Goal: Information Seeking & Learning: Learn about a topic

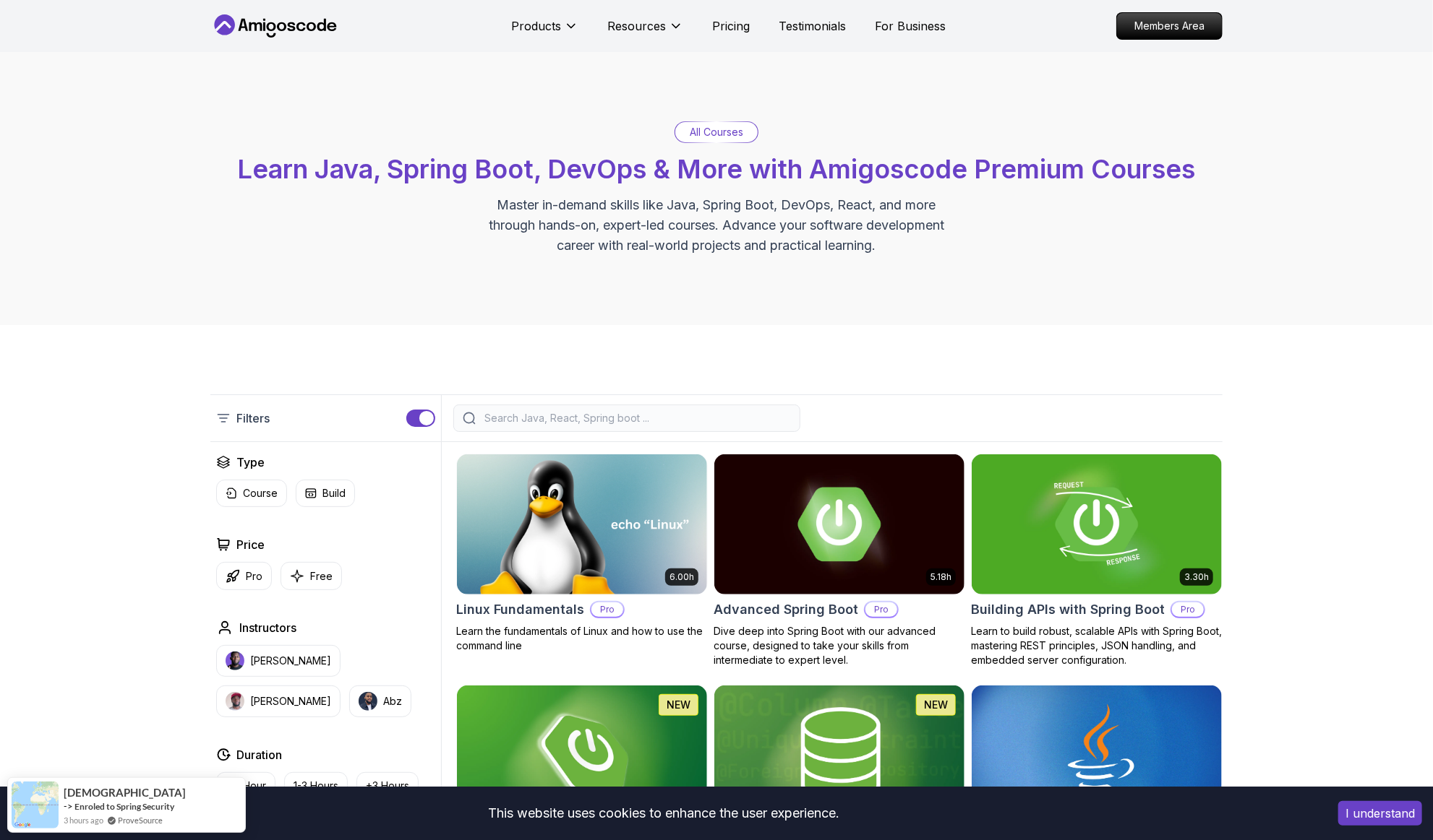
click at [1393, 323] on div "All Courses Learn Java, Spring Boot, DevOps & More with Amigoscode Premium Cour…" at bounding box center [716, 189] width 1433 height 273
click at [314, 570] on p "Free" at bounding box center [320, 576] width 22 height 15
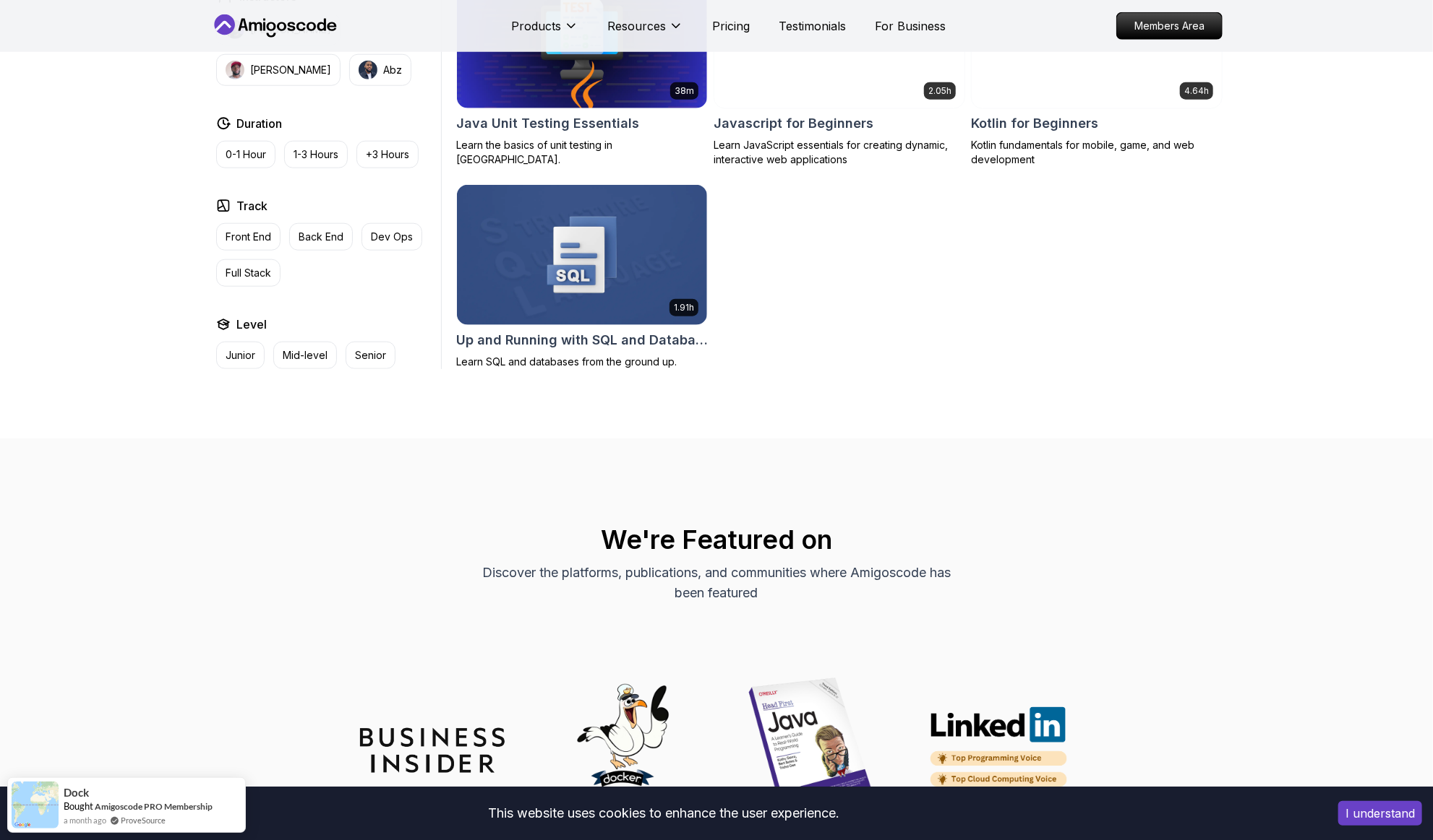
scroll to position [914, 0]
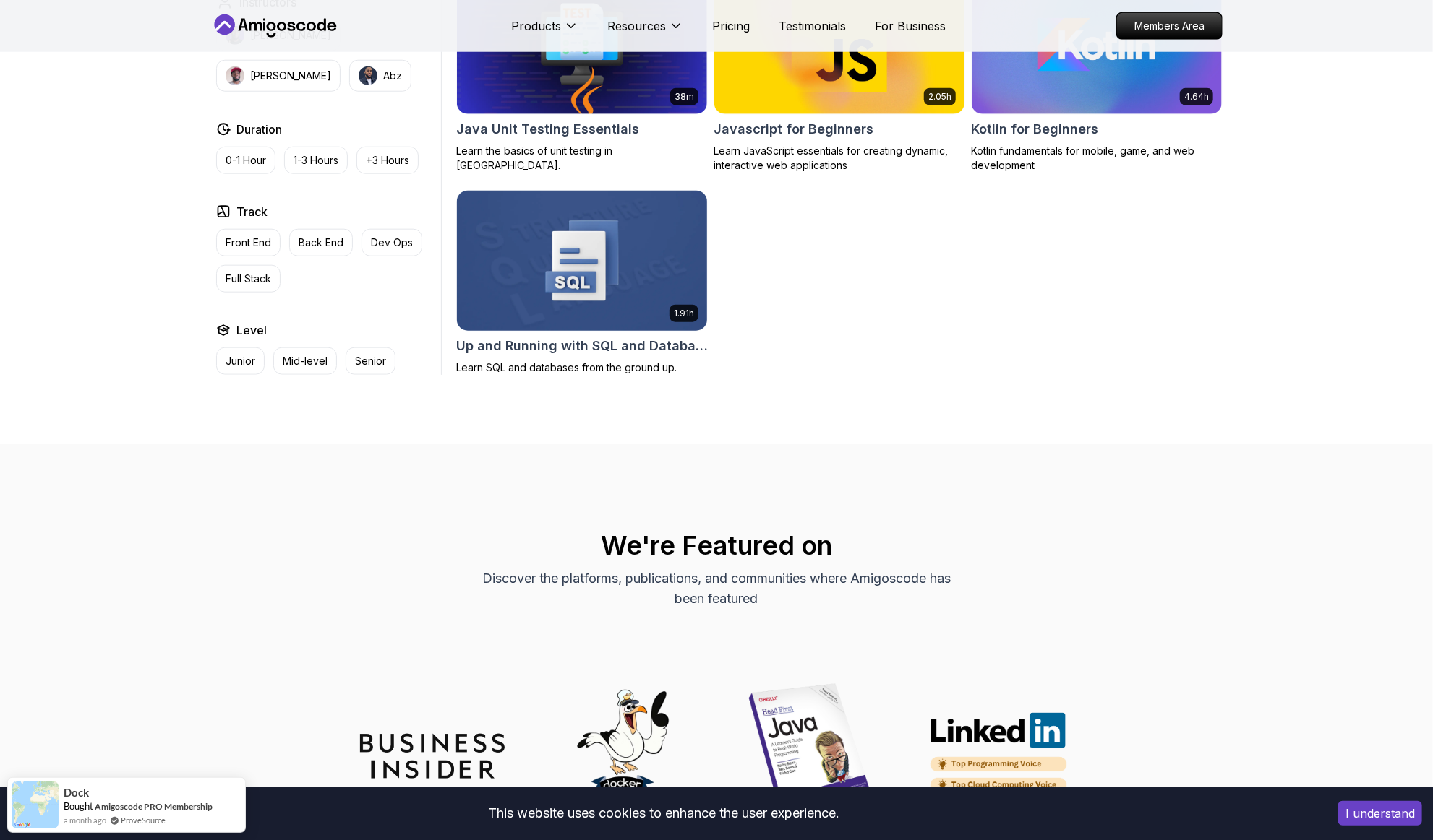
click at [622, 349] on h2 "Up and Running with SQL and Databases" at bounding box center [582, 345] width 252 height 20
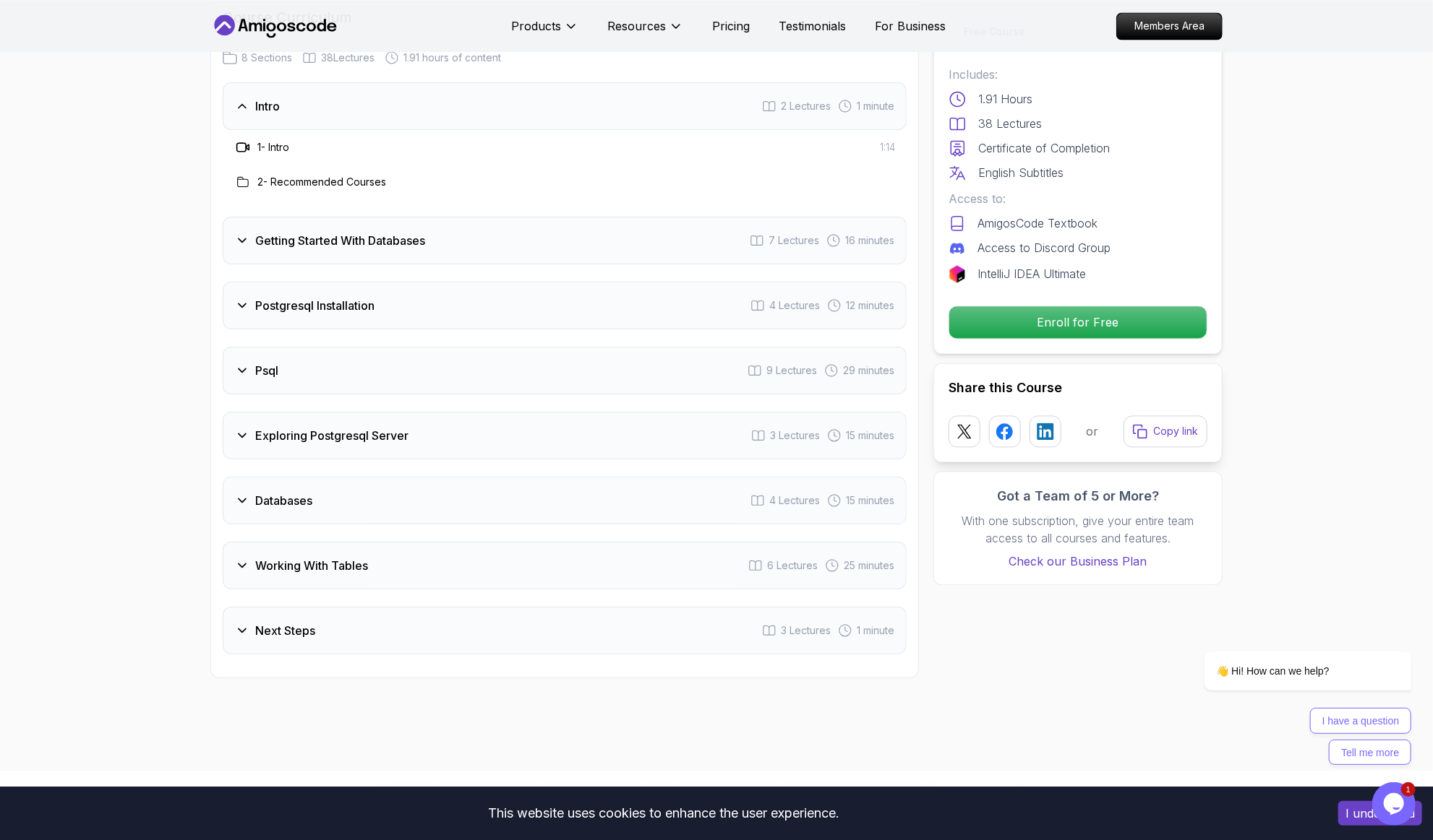
scroll to position [1793, 0]
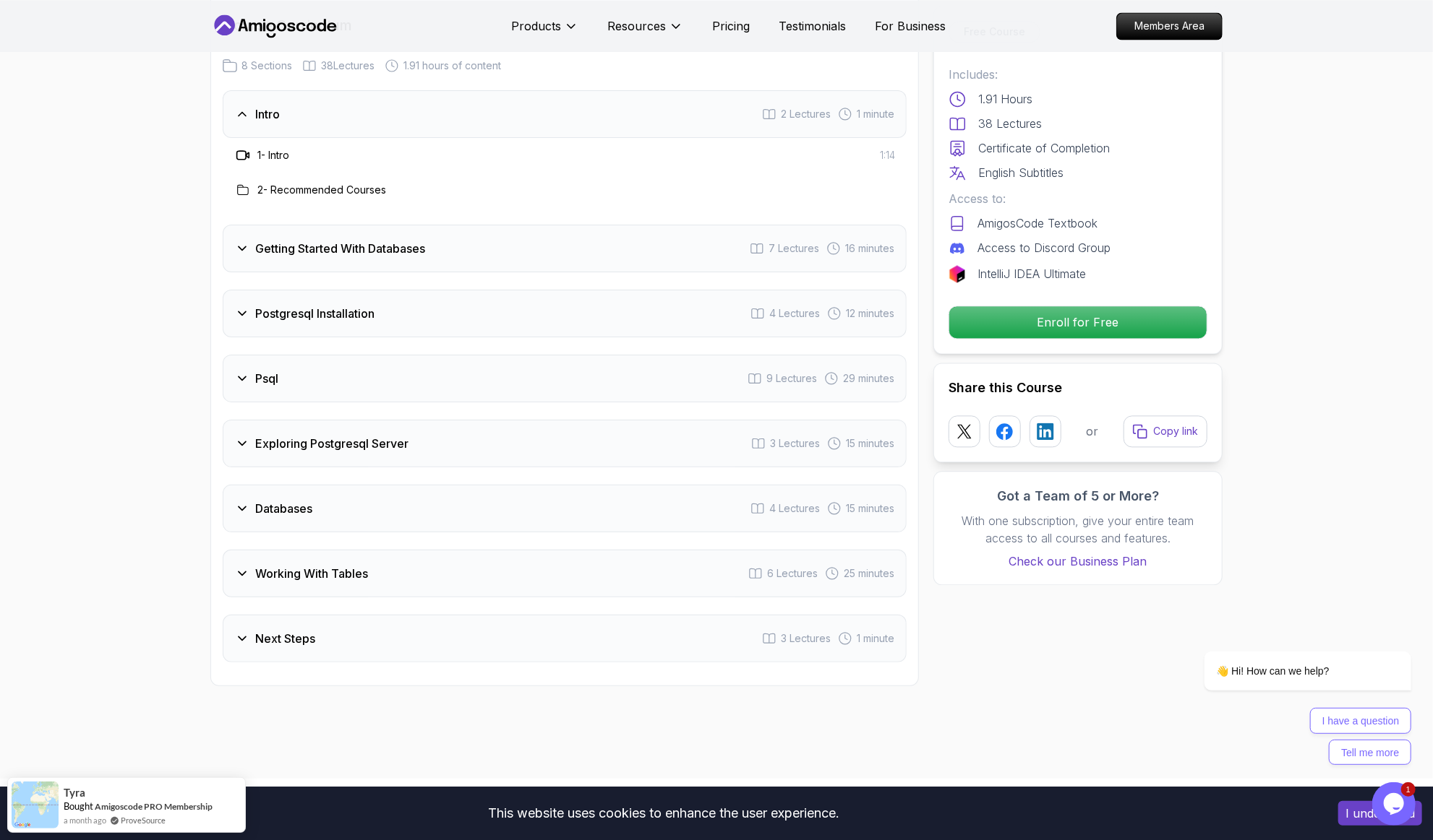
click at [249, 378] on div "Psql" at bounding box center [257, 378] width 44 height 17
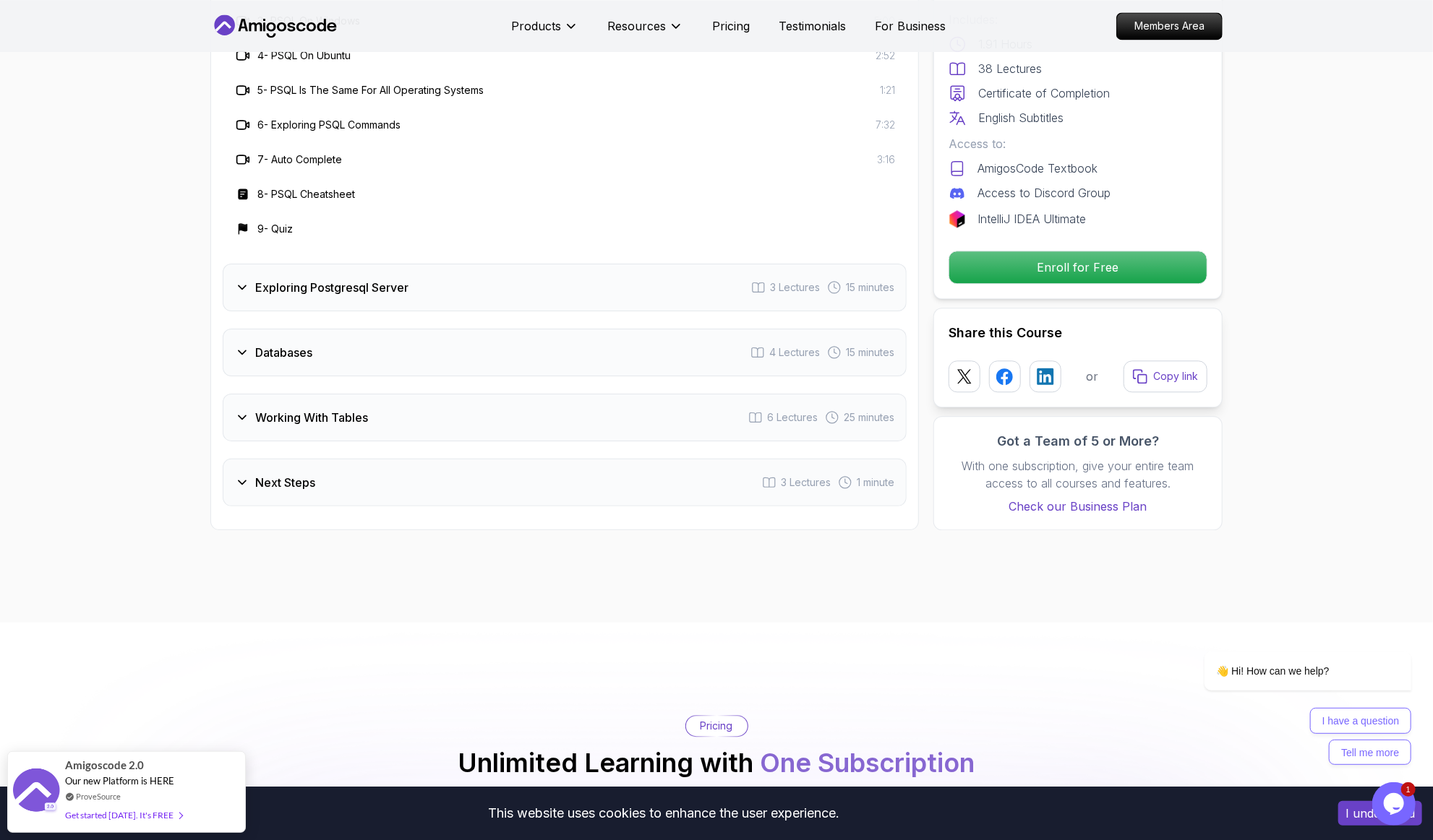
scroll to position [2207, 0]
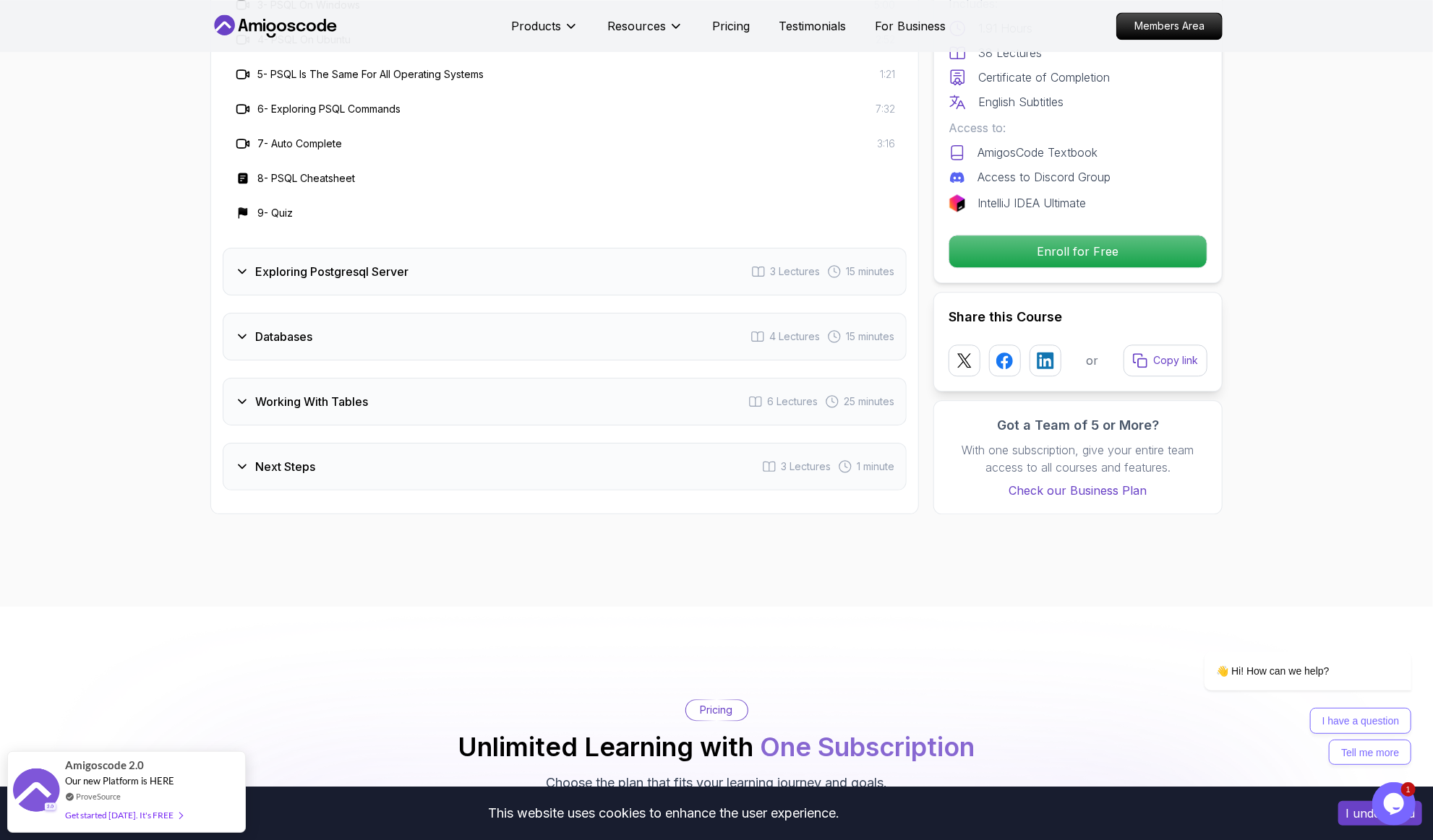
click at [254, 275] on div "Exploring Postgresql Server" at bounding box center [321, 272] width 173 height 17
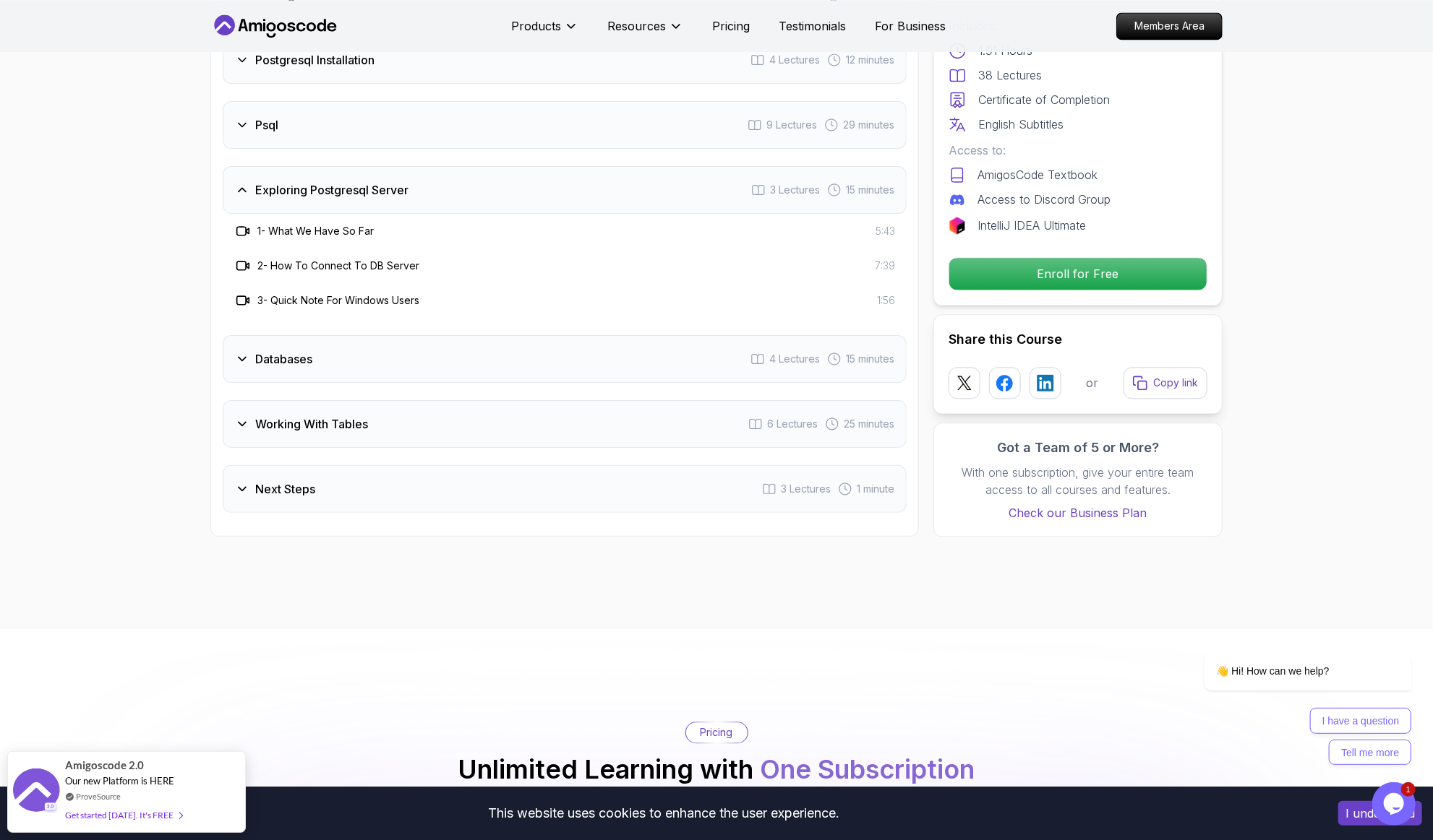
scroll to position [1932, 0]
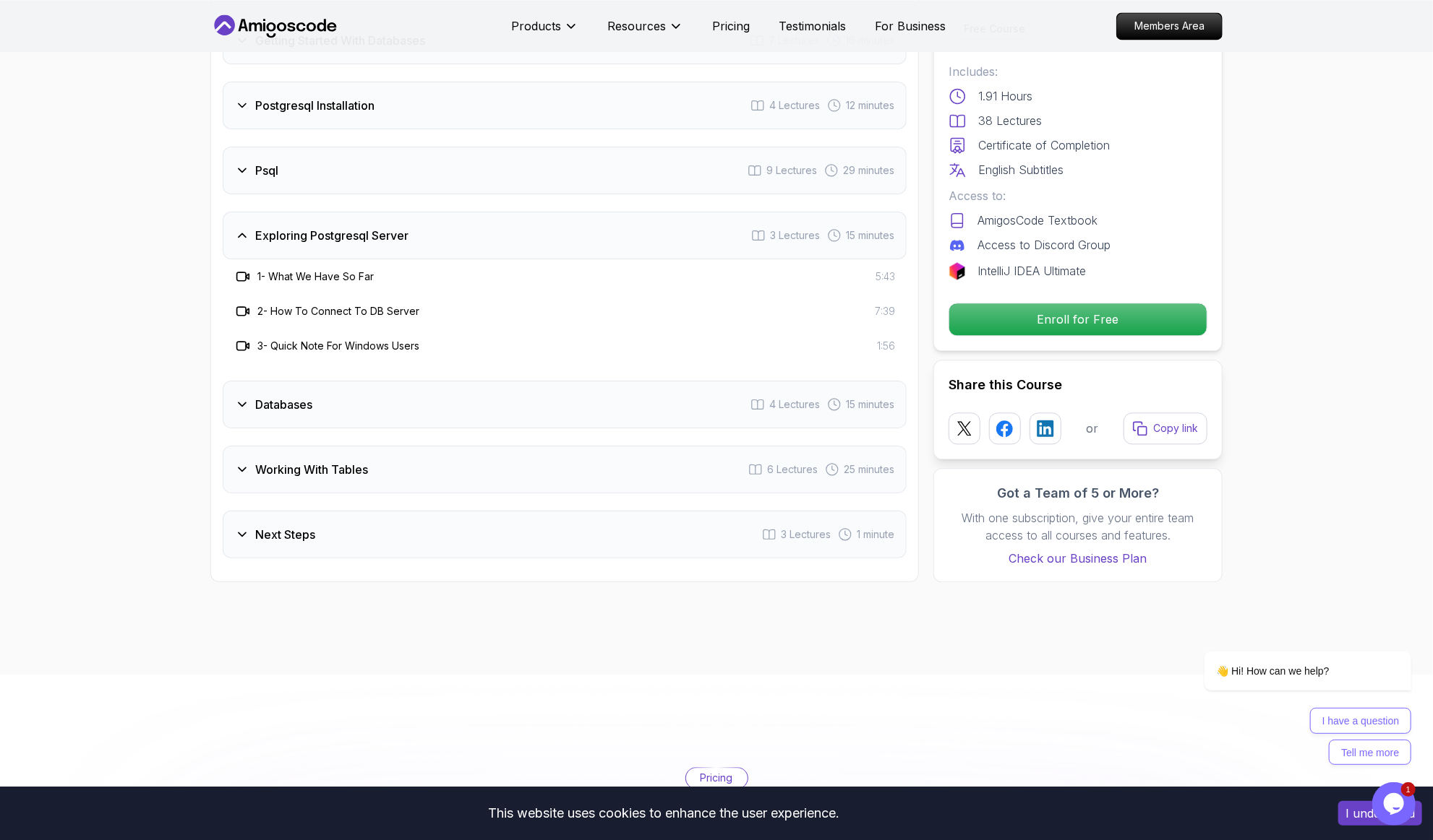
click at [286, 401] on h3 "Databases" at bounding box center [284, 405] width 57 height 17
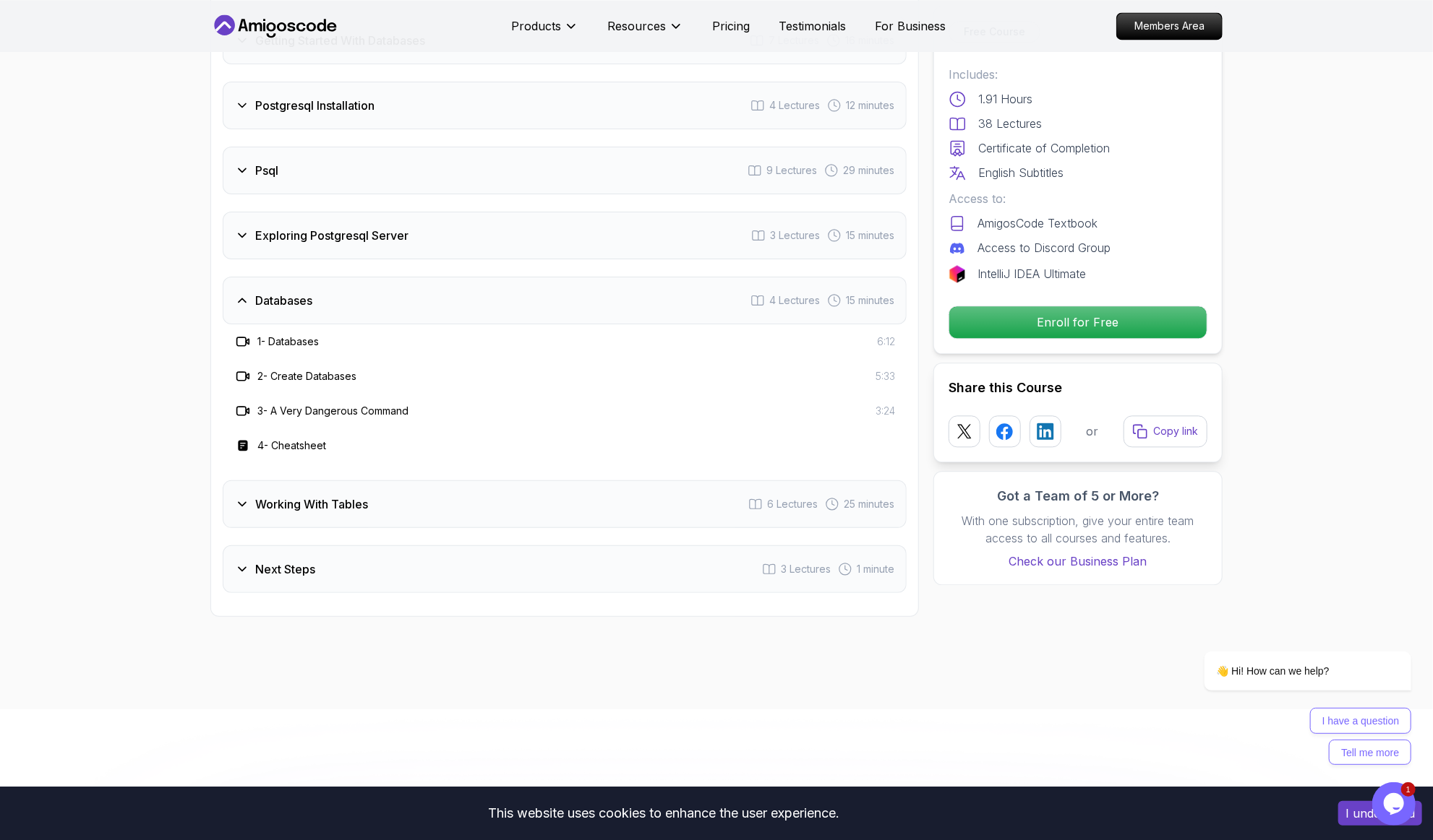
click at [284, 496] on h3 "Working With Tables" at bounding box center [312, 504] width 112 height 17
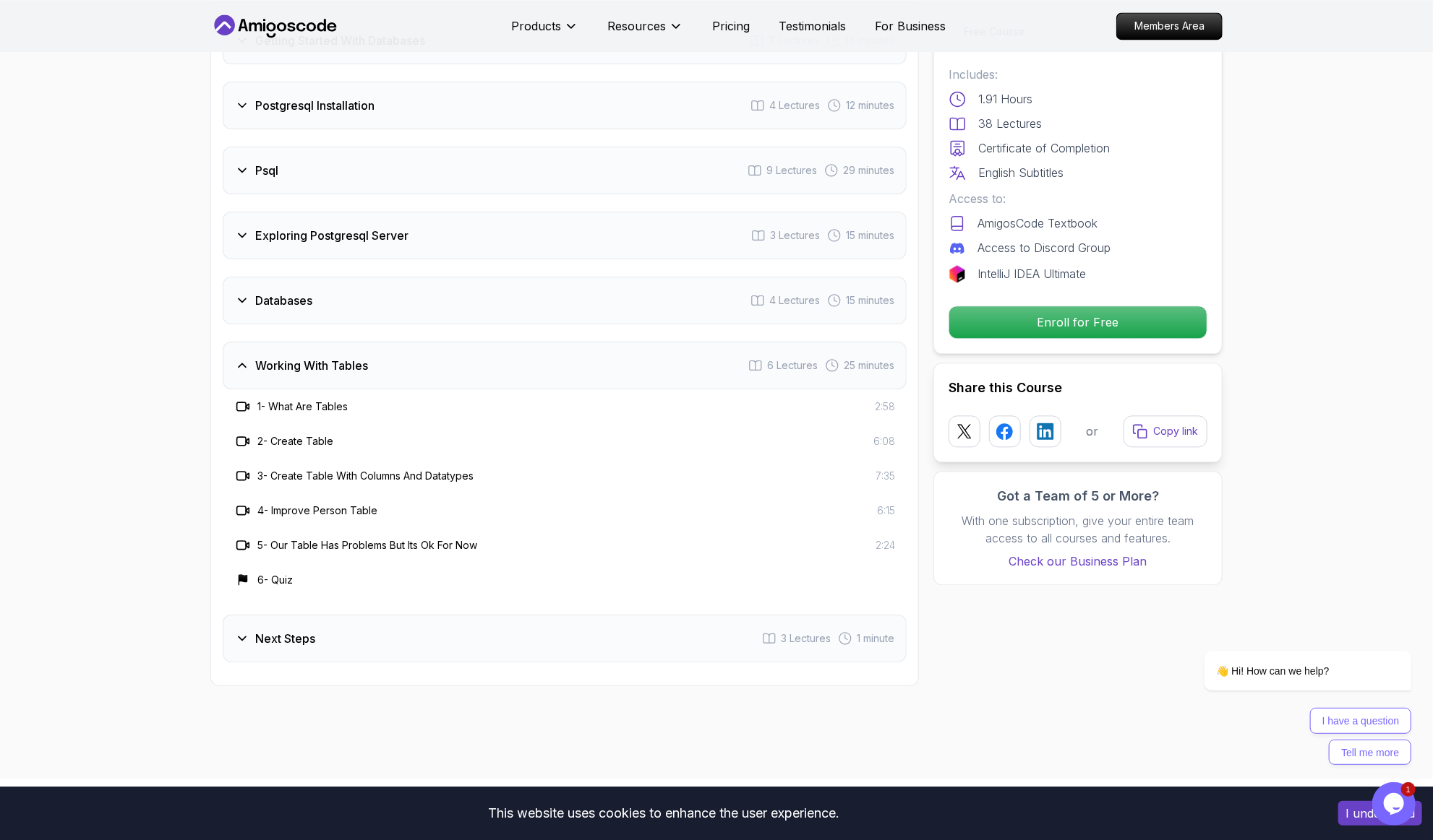
click at [281, 630] on h3 "Next Steps" at bounding box center [286, 639] width 60 height 17
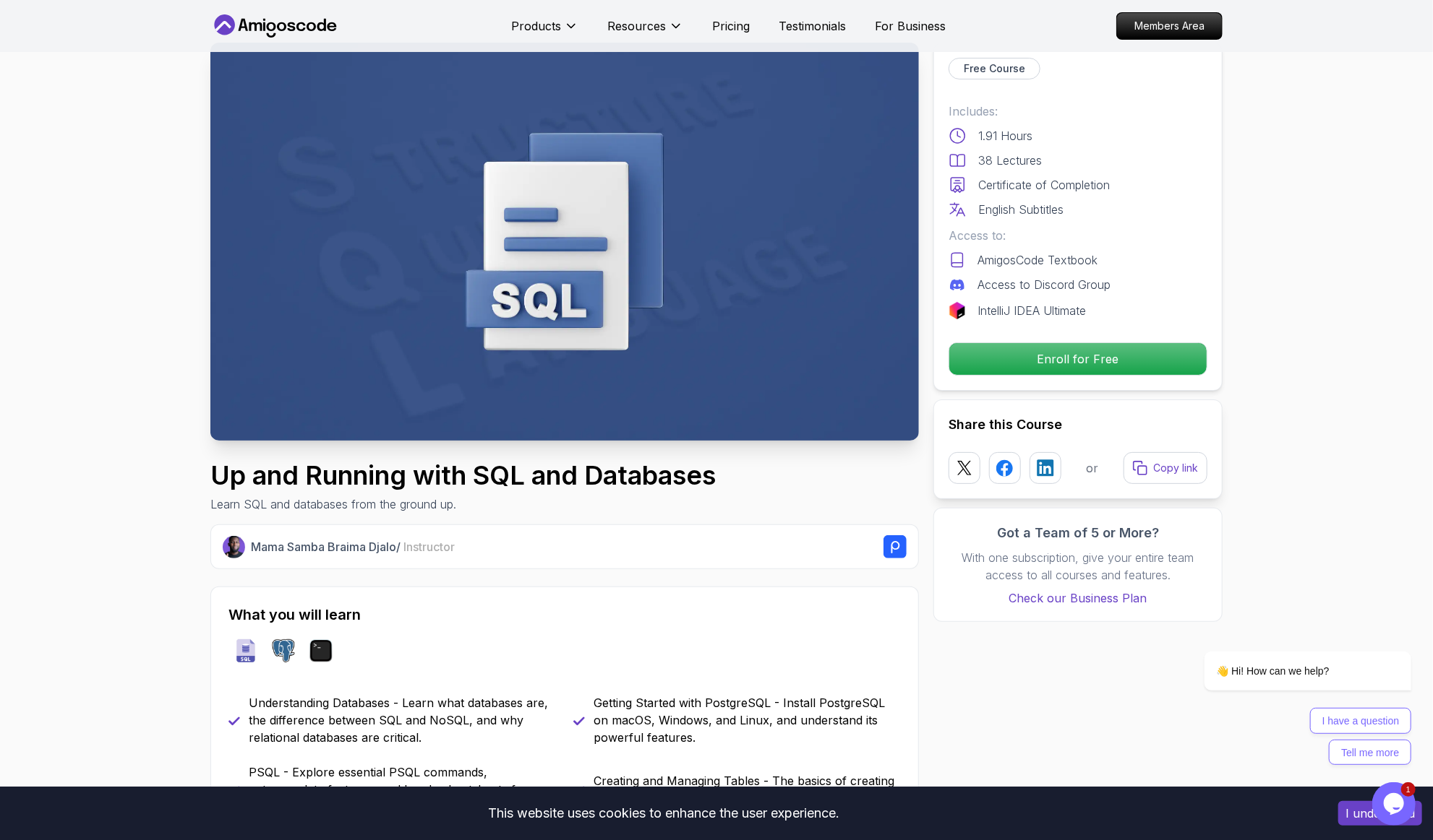
scroll to position [0, 0]
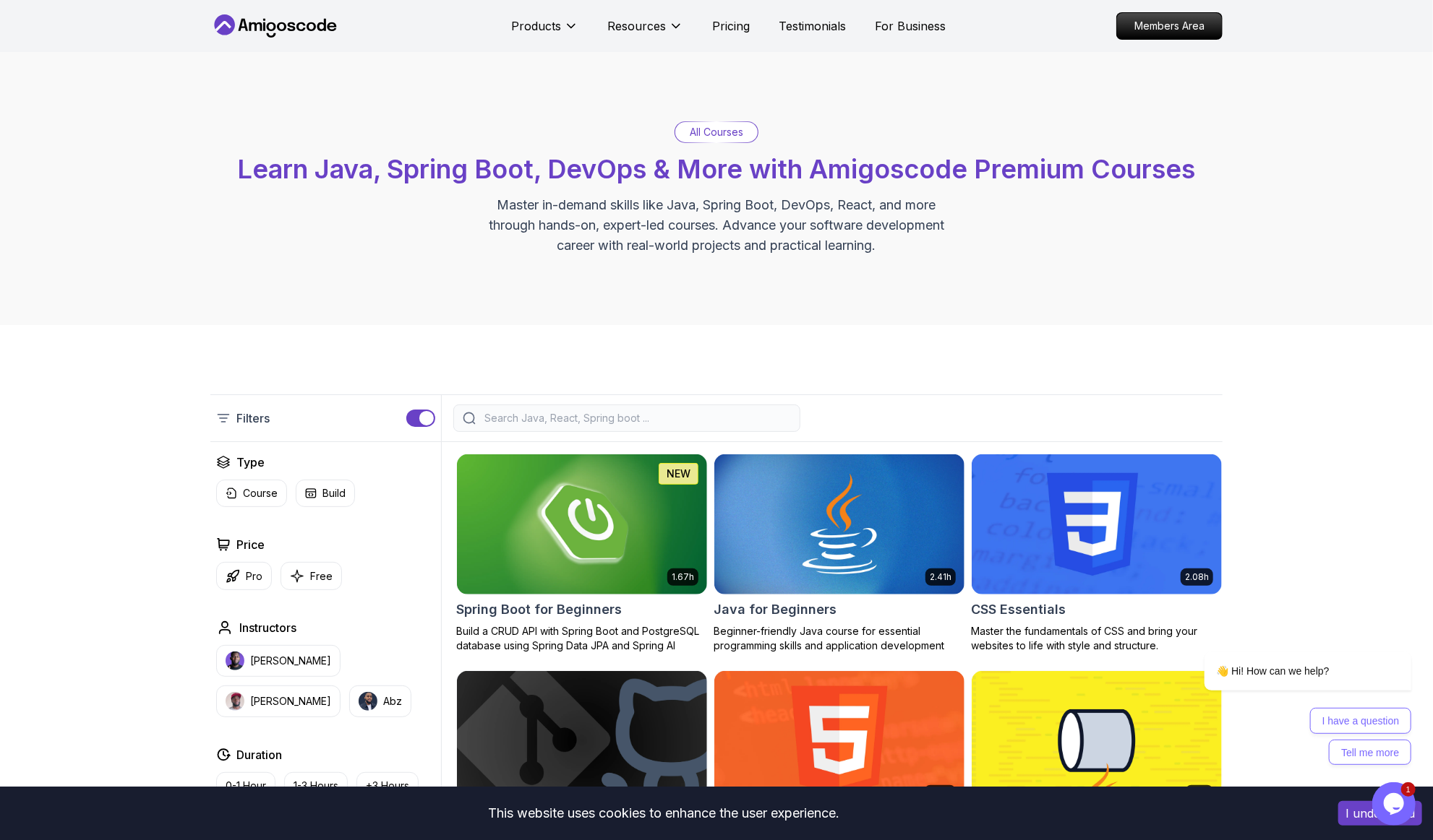
click at [702, 133] on p "All Courses" at bounding box center [716, 132] width 53 height 15
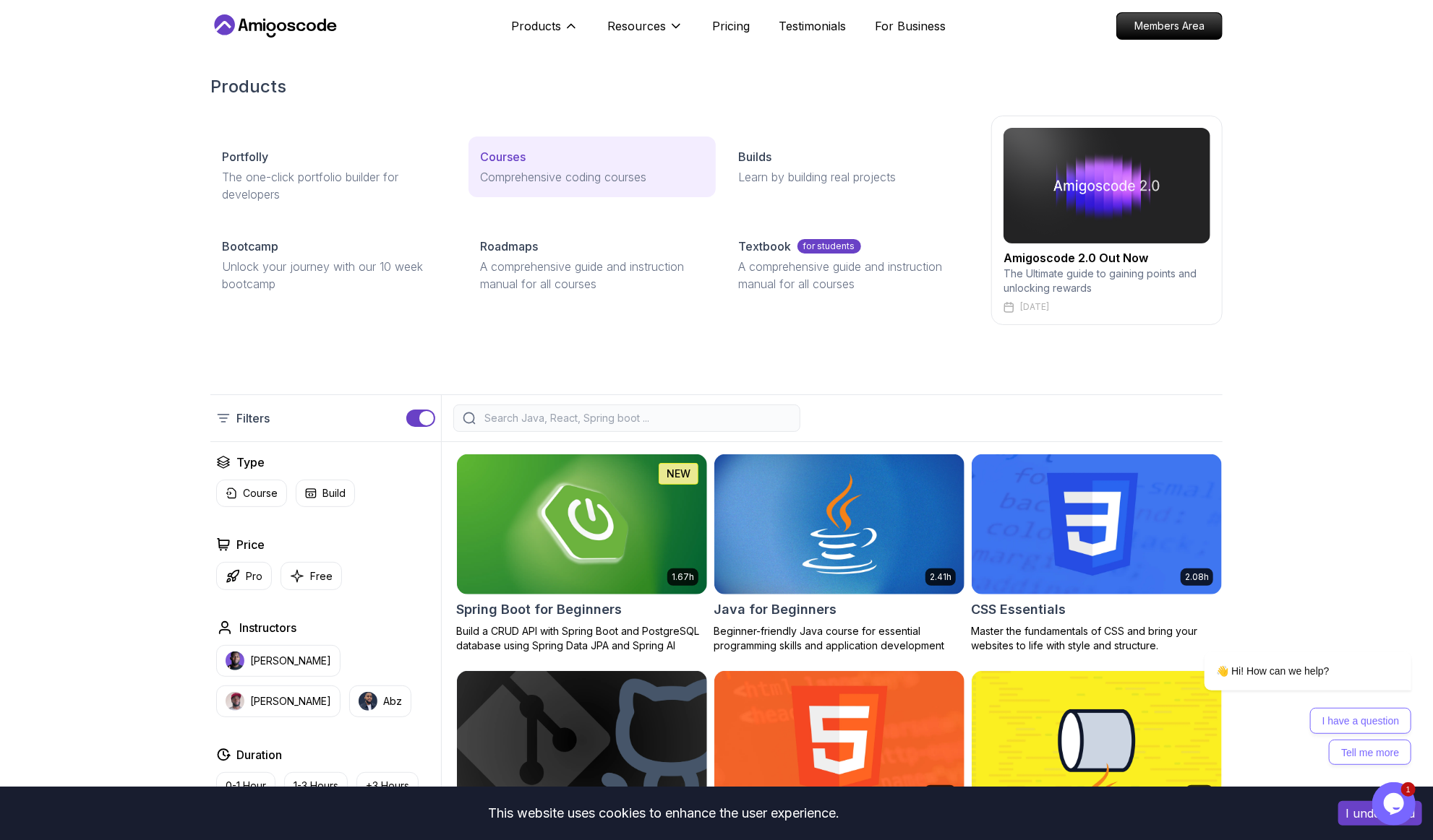
click at [504, 164] on p "Courses" at bounding box center [503, 157] width 46 height 17
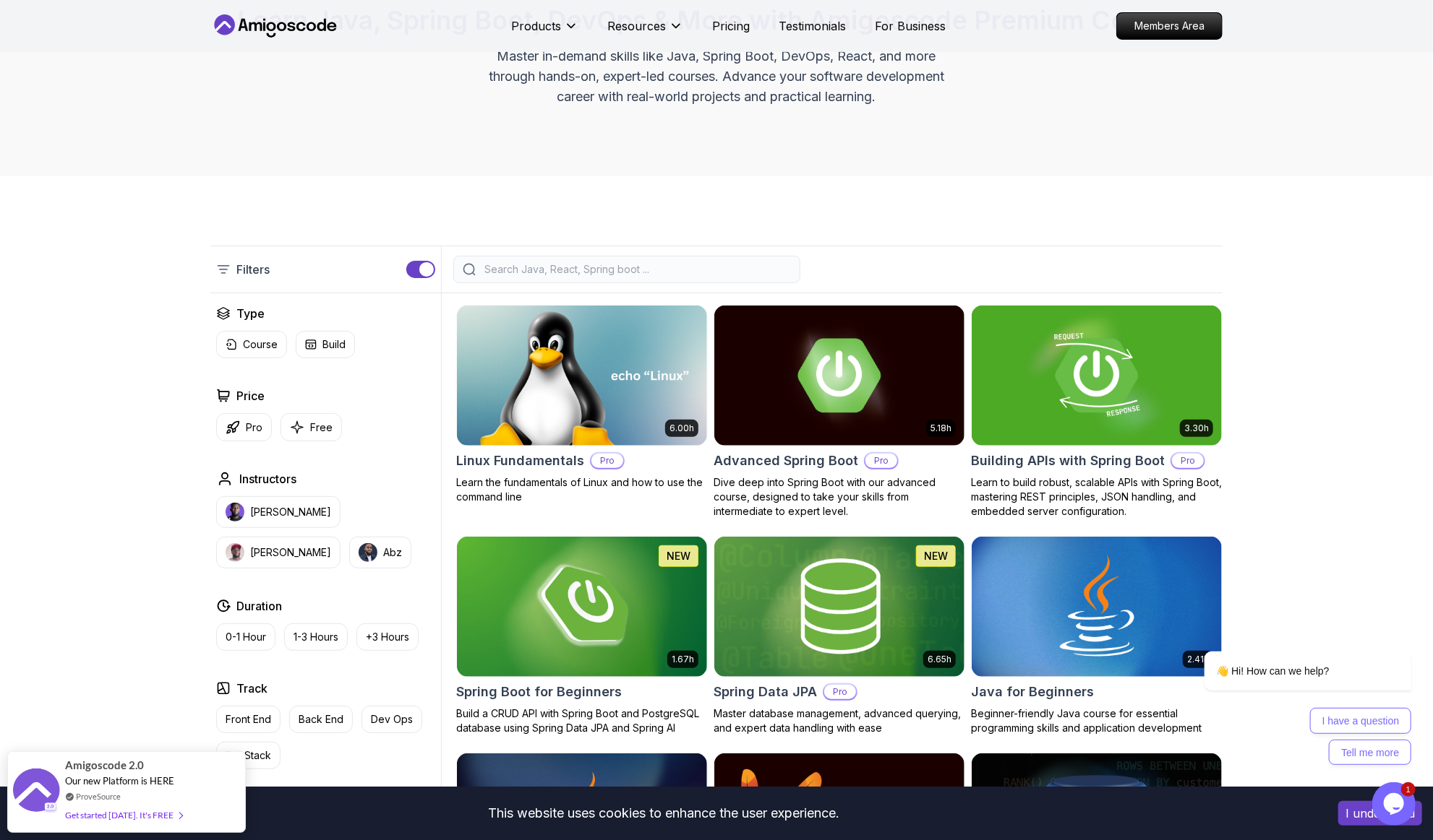
scroll to position [154, 0]
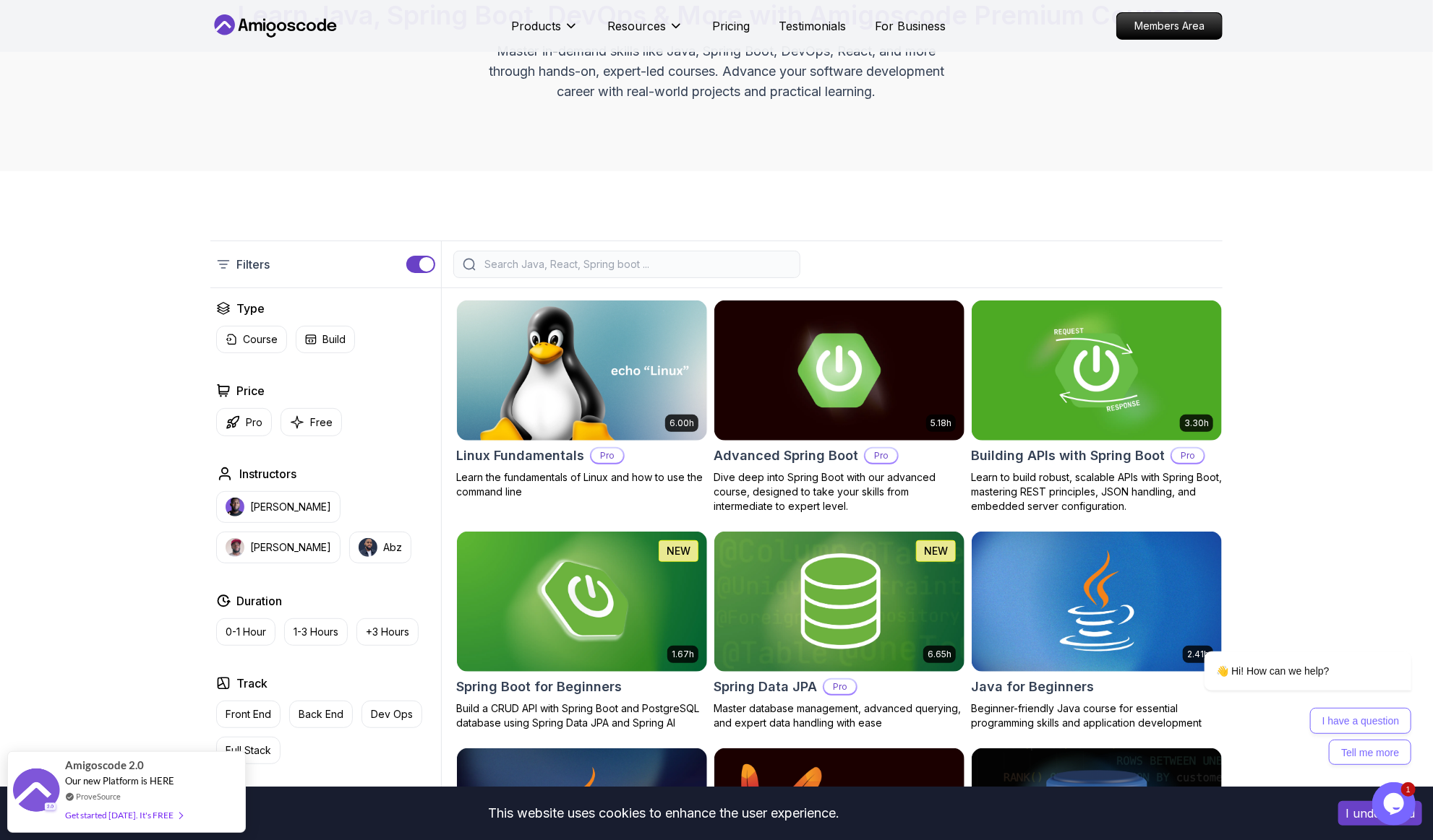
click at [552, 262] on input "search" at bounding box center [636, 264] width 310 height 15
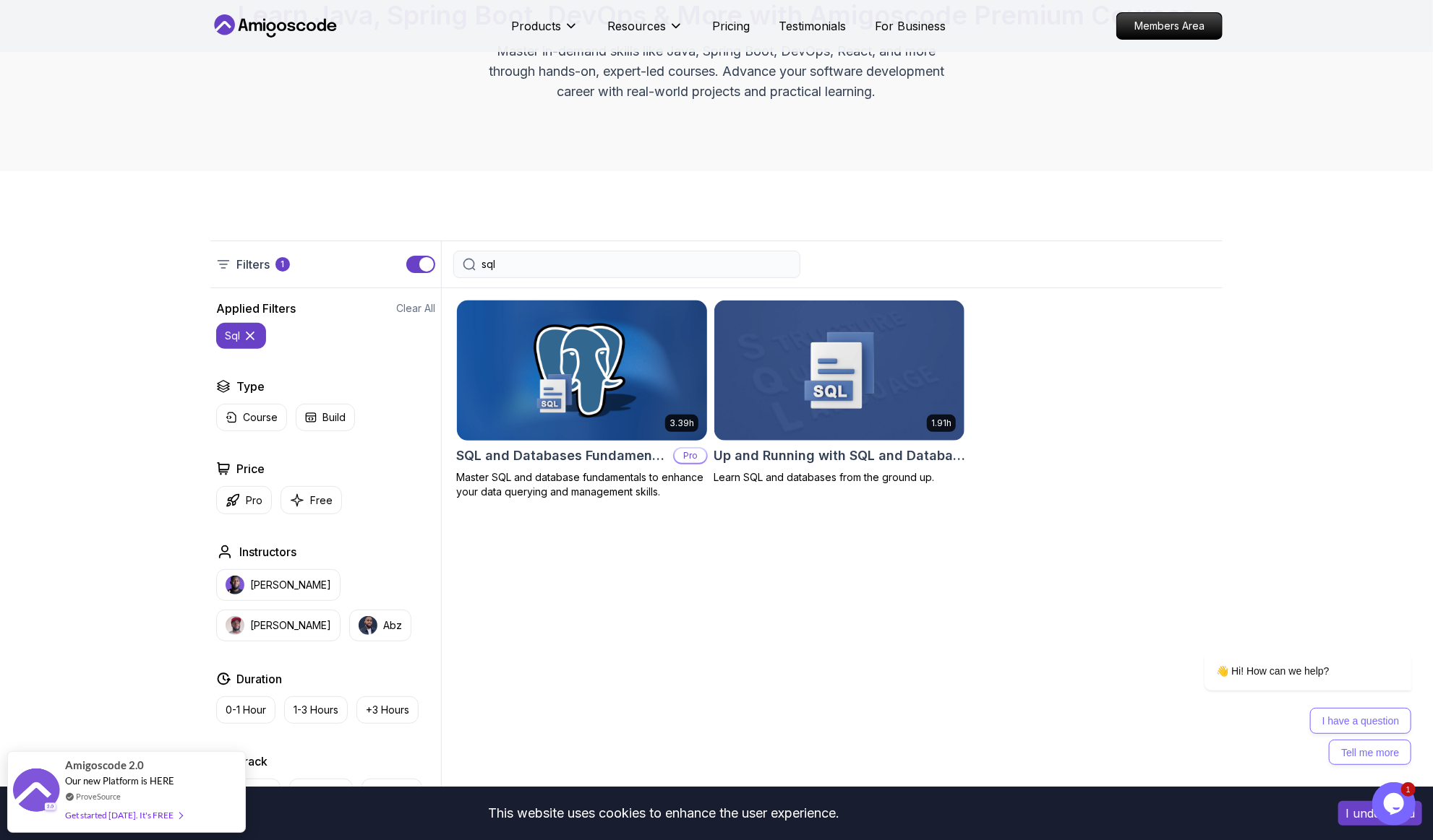
type input "sql"
click at [544, 455] on h2 "SQL and Databases Fundamentals" at bounding box center [562, 456] width 211 height 20
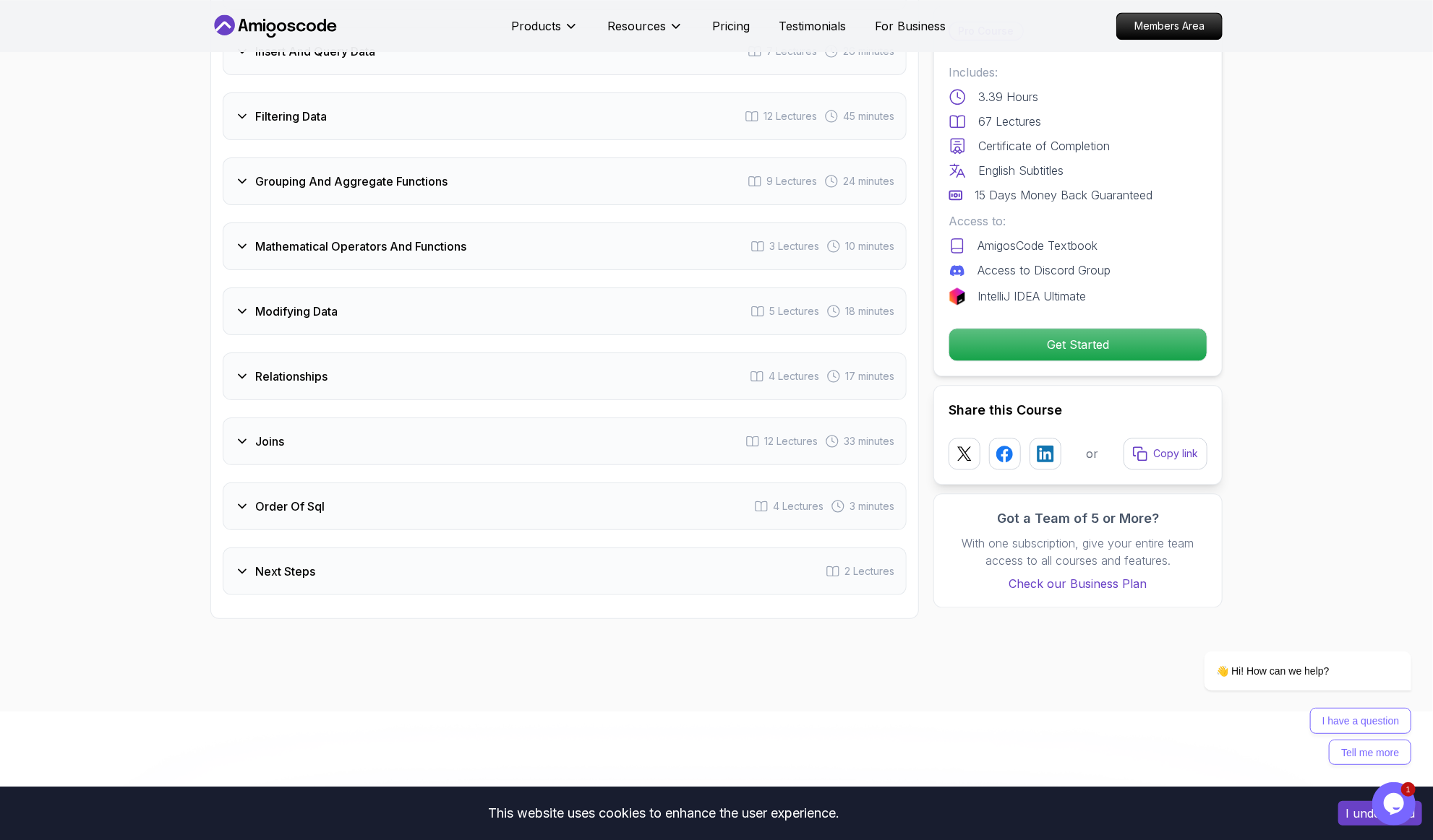
scroll to position [2210, 0]
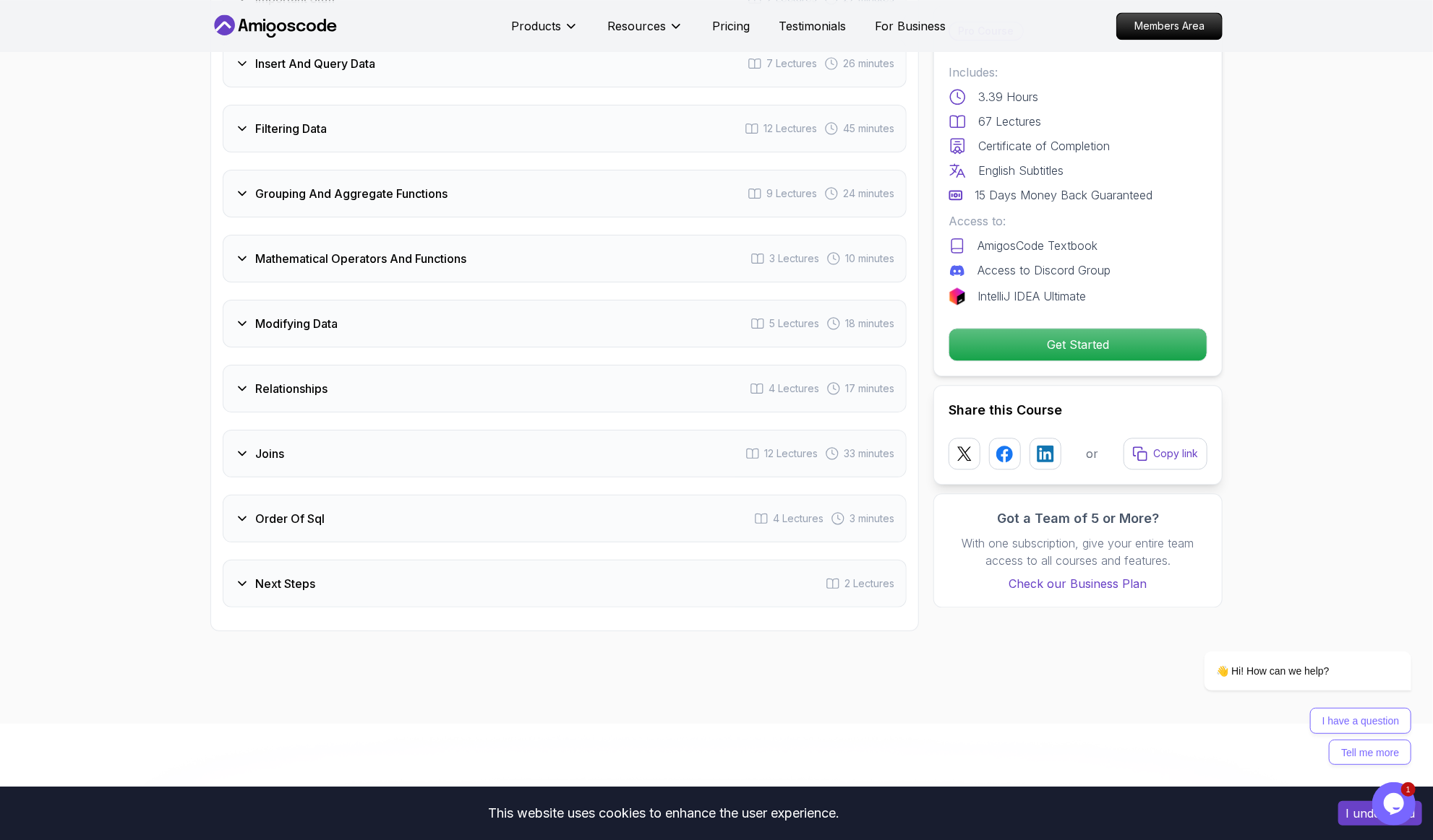
click at [317, 380] on h3 "Relationships" at bounding box center [291, 389] width 73 height 17
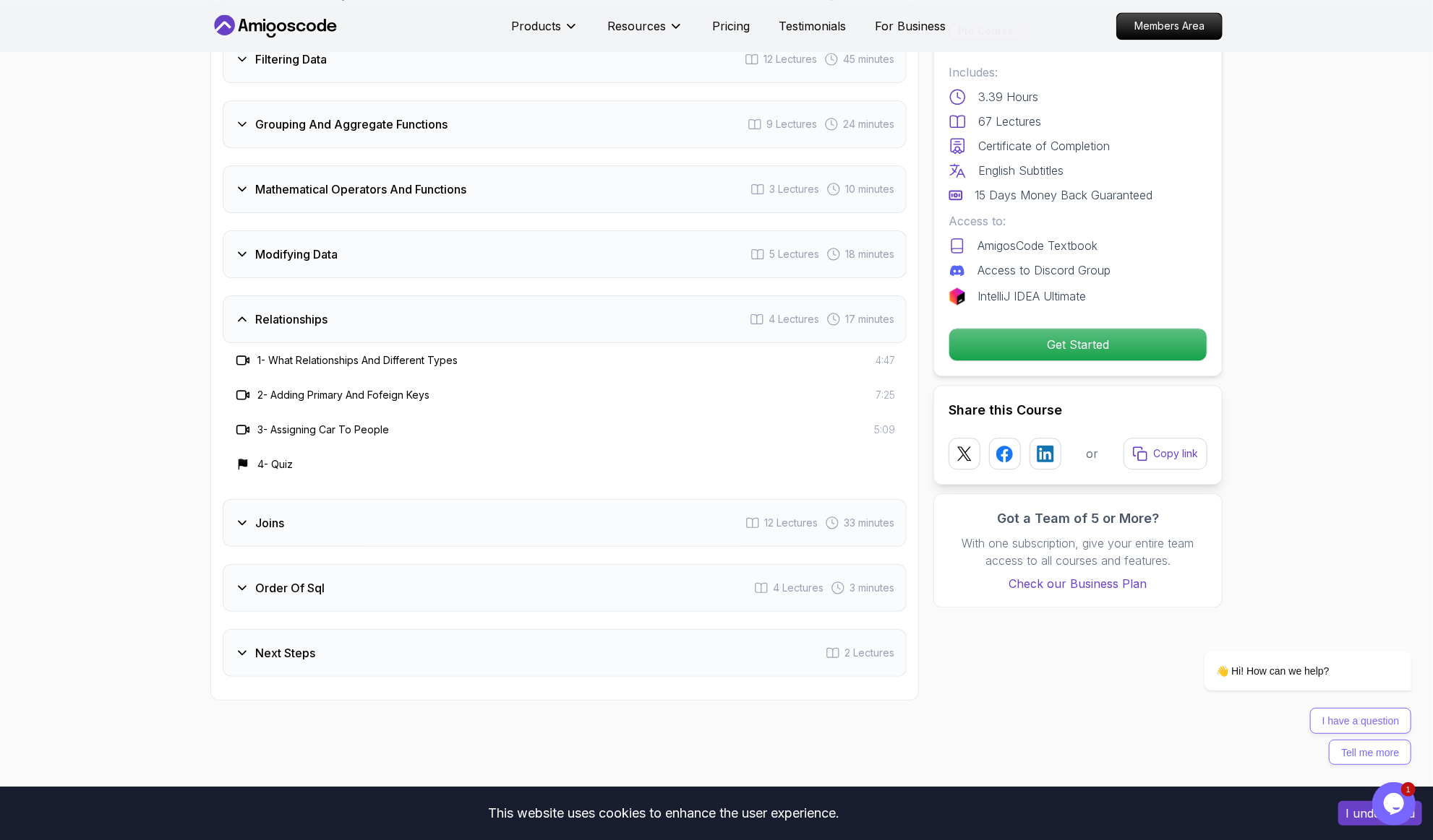
scroll to position [2141, 0]
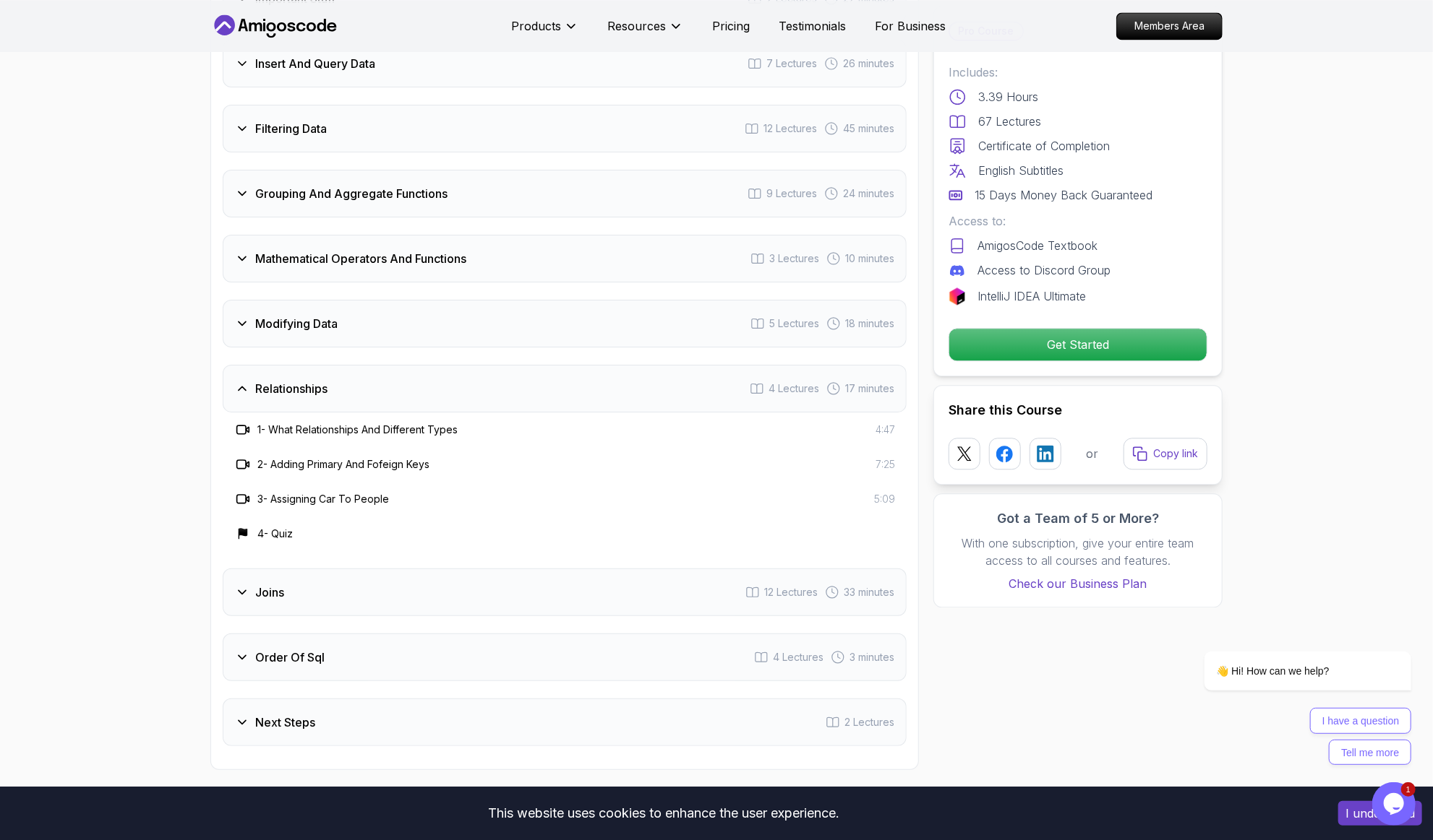
click at [298, 120] on h3 "Filtering Data" at bounding box center [291, 129] width 72 height 17
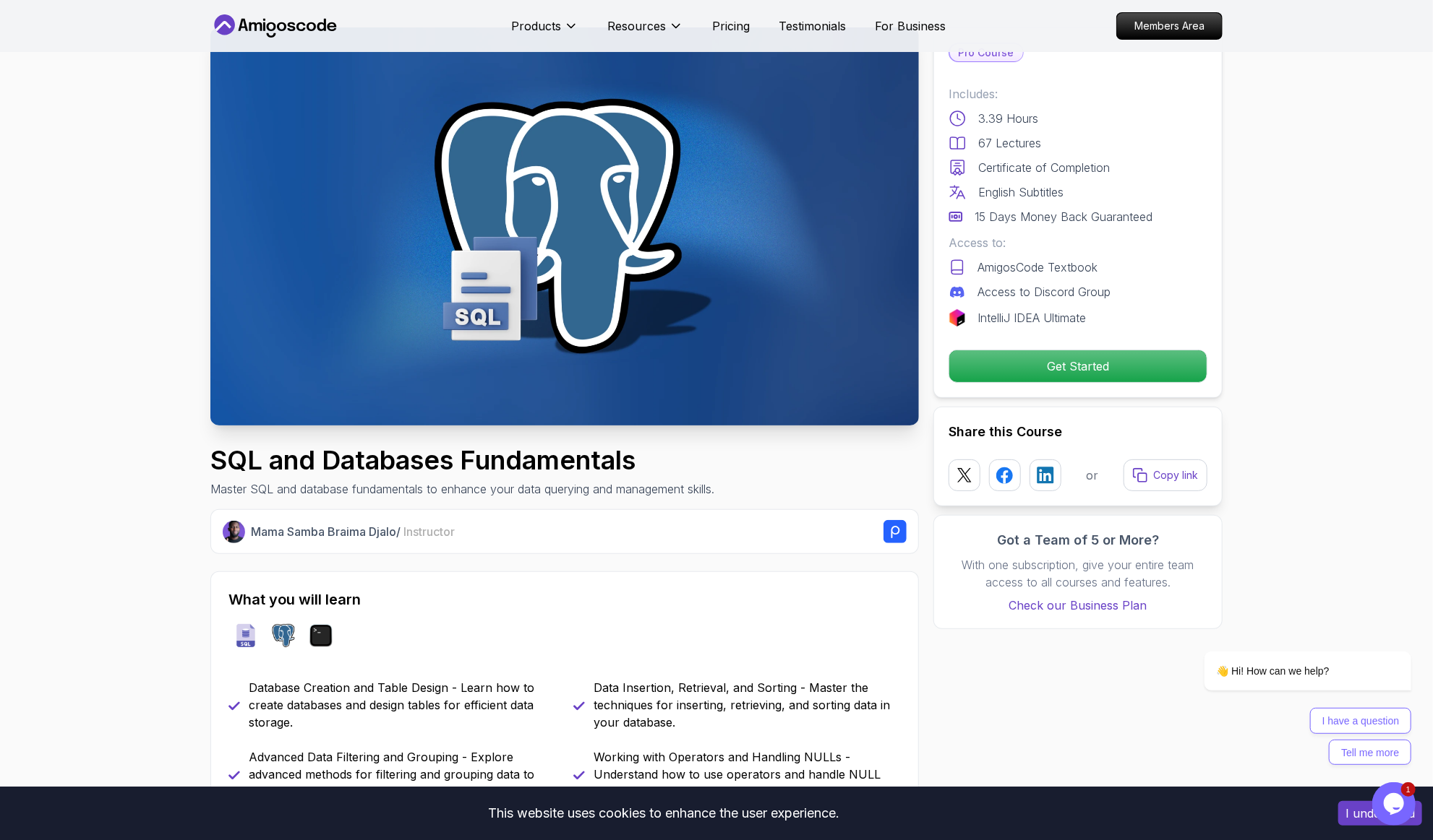
scroll to position [0, 0]
